Goal: Task Accomplishment & Management: Manage account settings

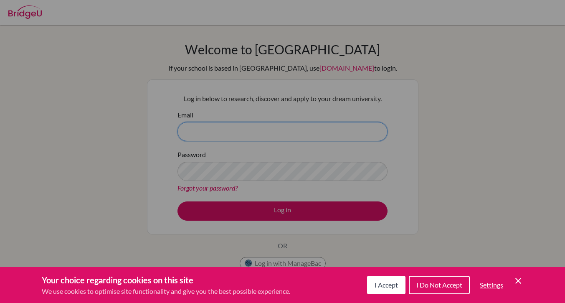
type input "[EMAIL_ADDRESS][DOMAIN_NAME]"
click at [250, 213] on div "Cookie Preferences" at bounding box center [282, 151] width 565 height 303
click at [398, 288] on button "I Accept" at bounding box center [386, 285] width 38 height 18
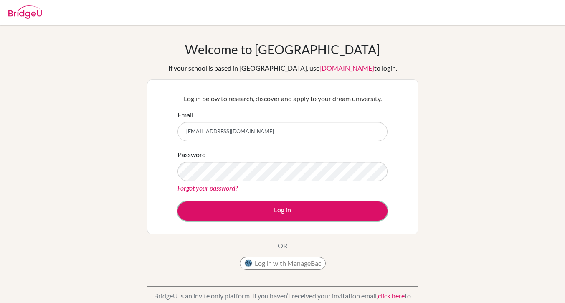
click at [284, 211] on button "Log in" at bounding box center [283, 210] width 210 height 19
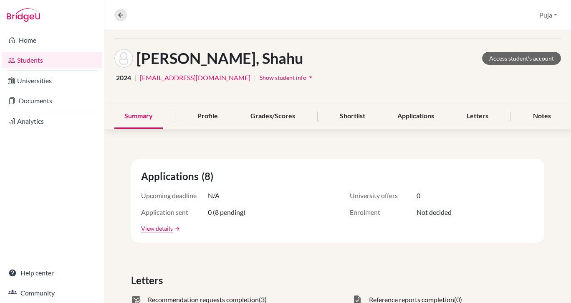
scroll to position [26, 0]
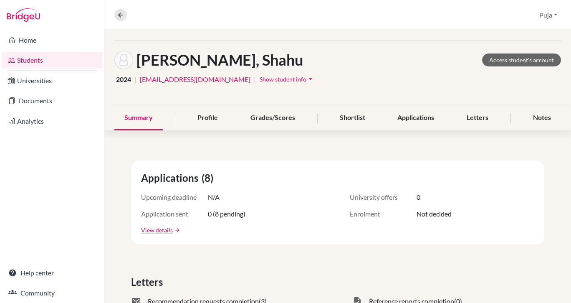
click at [155, 233] on link "View details" at bounding box center [157, 230] width 32 height 9
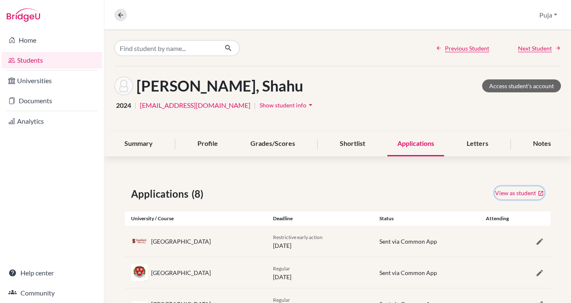
click at [512, 194] on link "View as student" at bounding box center [520, 192] width 50 height 13
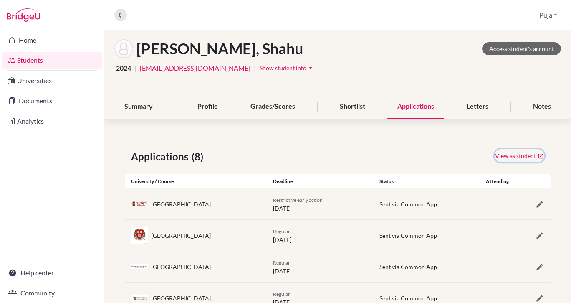
scroll to position [31, 0]
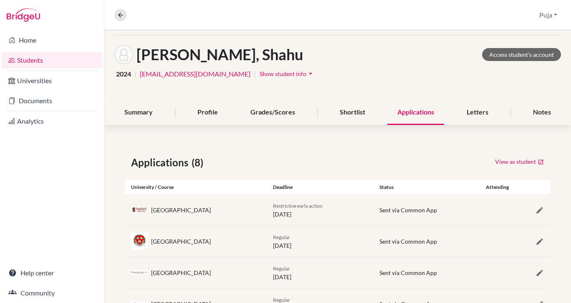
click at [213, 115] on div "Profile" at bounding box center [208, 112] width 41 height 25
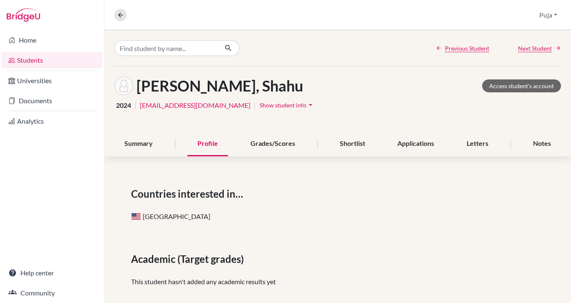
click at [159, 151] on div "Summary" at bounding box center [138, 144] width 48 height 25
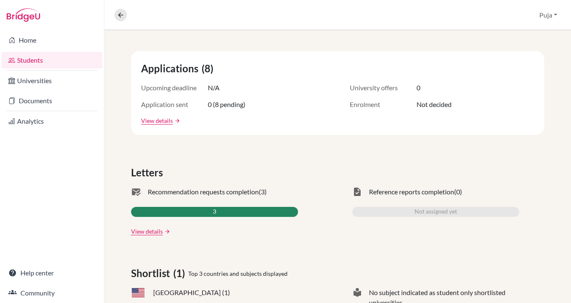
scroll to position [137, 0]
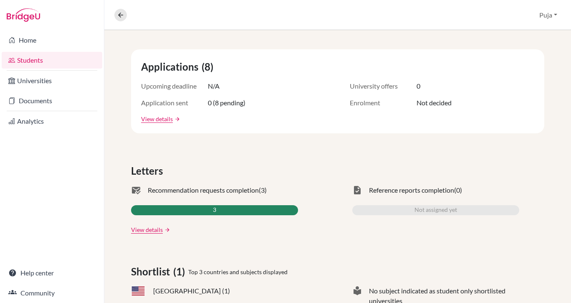
click at [157, 230] on link "View details" at bounding box center [147, 229] width 32 height 9
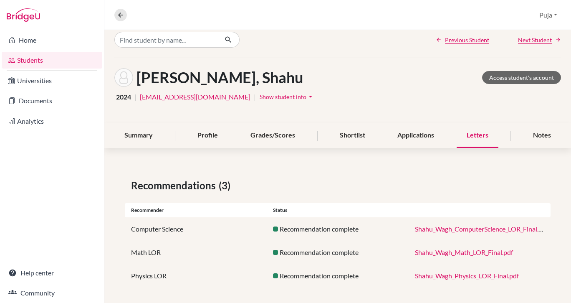
scroll to position [13, 0]
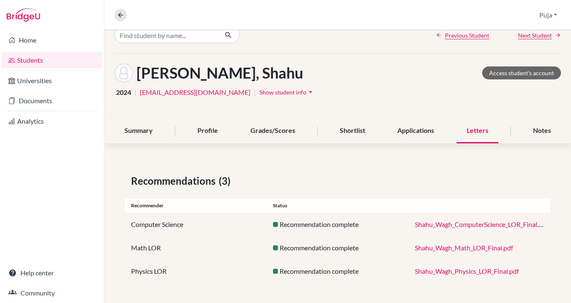
click at [482, 248] on link "Shahu_Wagh_Math_LOR_Final.pdf" at bounding box center [464, 247] width 98 height 8
click at [29, 41] on link "Home" at bounding box center [52, 40] width 101 height 17
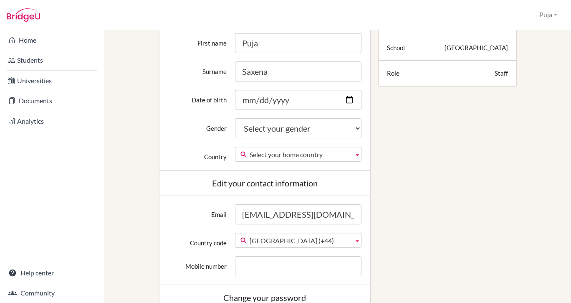
scroll to position [178, 0]
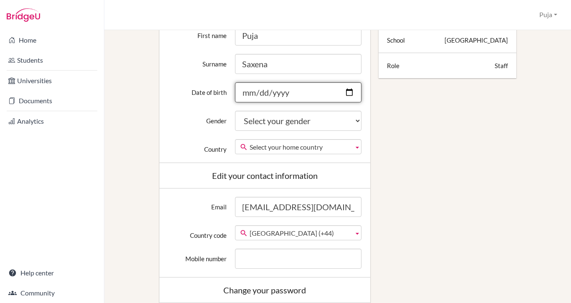
click at [259, 93] on input "Date of birth" at bounding box center [298, 92] width 127 height 20
click at [242, 92] on input "Date of birth" at bounding box center [298, 92] width 127 height 20
type input "1979-11-13"
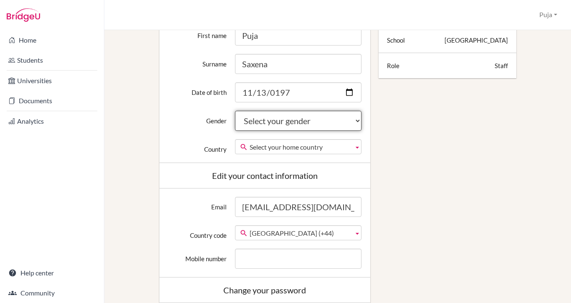
click at [348, 119] on select "Select your gender Female Male Neither" at bounding box center [298, 121] width 127 height 20
select select "female"
click at [235, 111] on select "Select your gender Female Male Neither" at bounding box center [298, 121] width 127 height 20
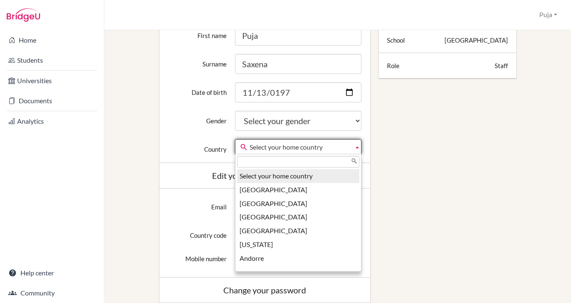
click at [356, 147] on b at bounding box center [358, 146] width 8 height 14
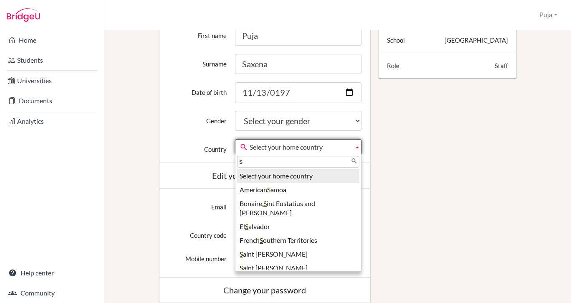
type input "Singapore"
type input "91760536"
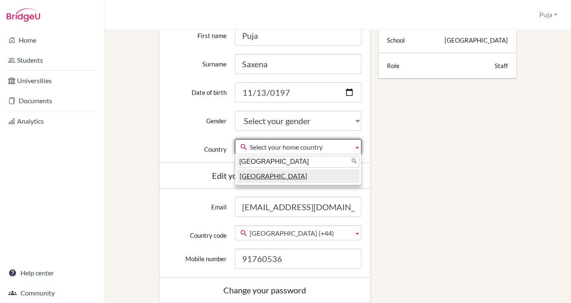
click at [259, 178] on em "Singapore" at bounding box center [274, 176] width 68 height 8
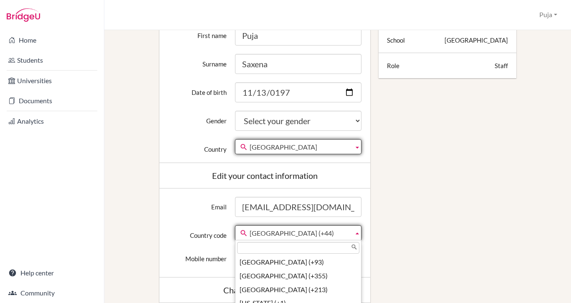
scroll to position [3112, 0]
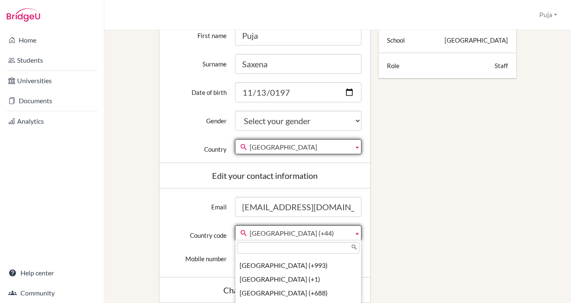
click at [354, 233] on b at bounding box center [358, 233] width 8 height 14
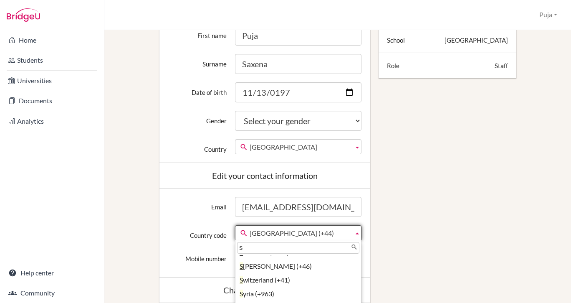
scroll to position [0, 0]
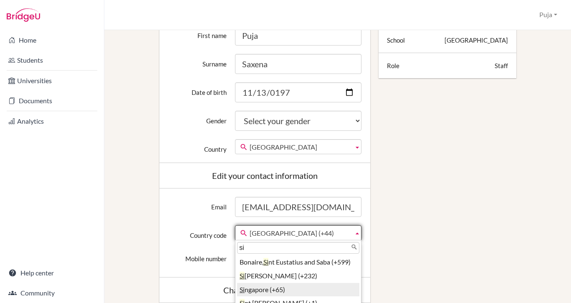
type input "si"
click at [334, 289] on li "Si ngapore (+65)" at bounding box center [298, 290] width 122 height 14
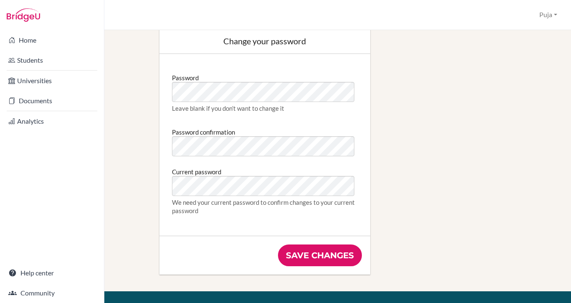
scroll to position [444, 0]
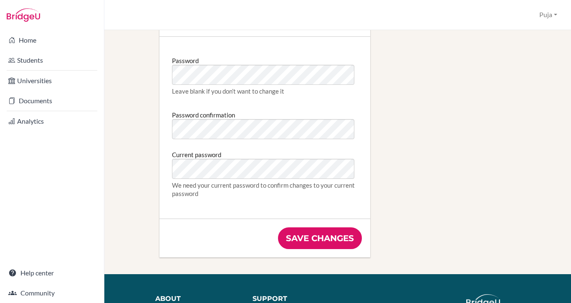
click at [343, 242] on input "Save changes" at bounding box center [320, 238] width 84 height 22
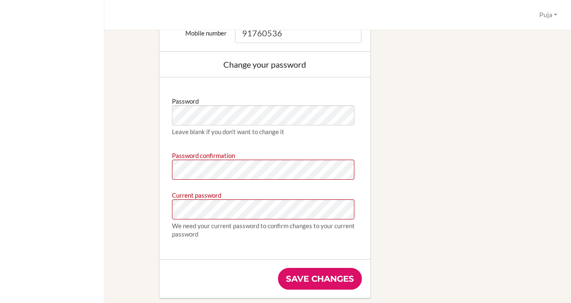
scroll to position [482, 0]
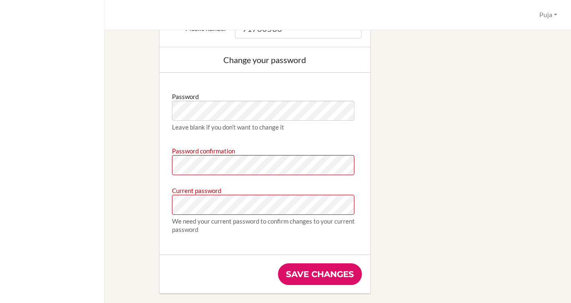
click at [304, 277] on input "Save changes" at bounding box center [320, 274] width 84 height 22
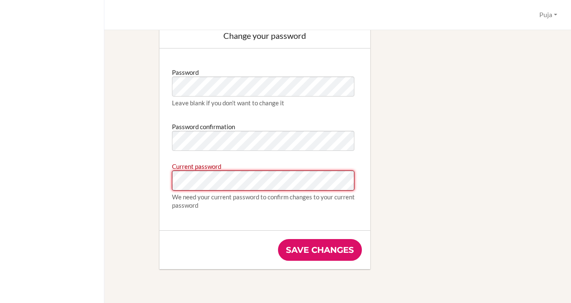
scroll to position [491, 0]
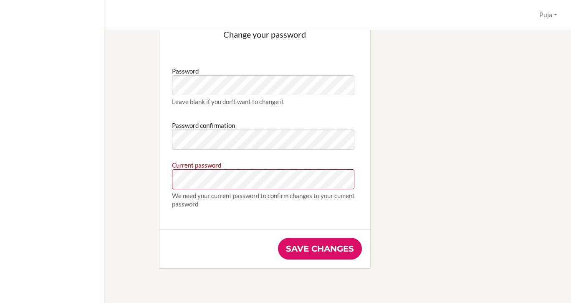
click at [340, 249] on input "Save changes" at bounding box center [320, 249] width 84 height 22
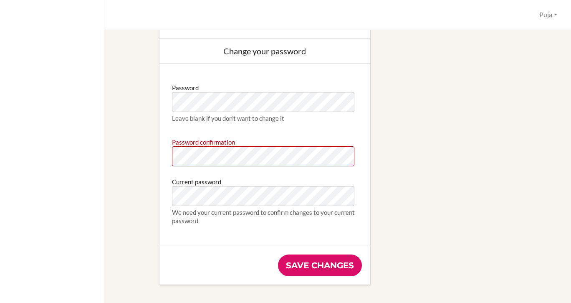
scroll to position [489, 0]
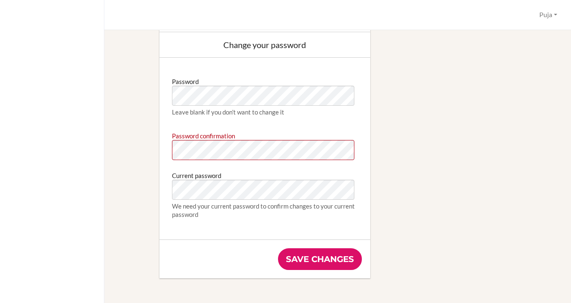
click at [309, 261] on input "Save changes" at bounding box center [320, 259] width 84 height 22
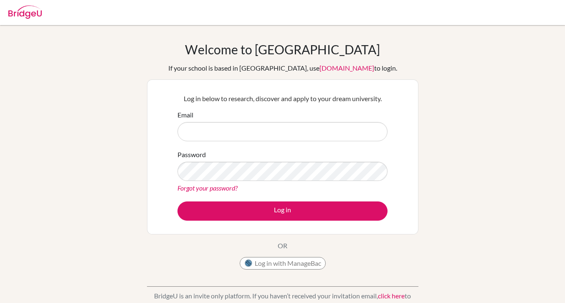
type input "[EMAIL_ADDRESS][DOMAIN_NAME]"
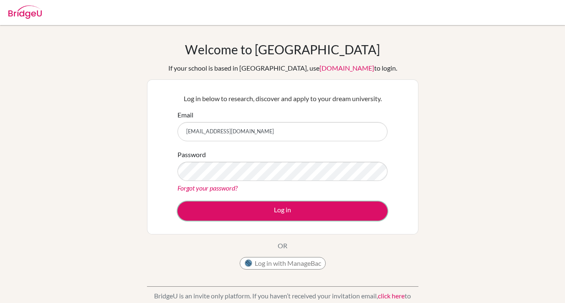
click at [256, 216] on button "Log in" at bounding box center [283, 210] width 210 height 19
